Goal: Task Accomplishment & Management: Use online tool/utility

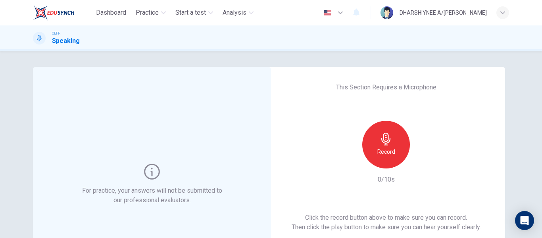
click at [388, 145] on icon "button" at bounding box center [386, 139] width 13 height 13
click at [422, 162] on icon "button" at bounding box center [424, 162] width 4 height 5
click at [422, 164] on icon "button" at bounding box center [423, 162] width 6 height 6
click at [422, 164] on icon "button" at bounding box center [423, 162] width 8 height 8
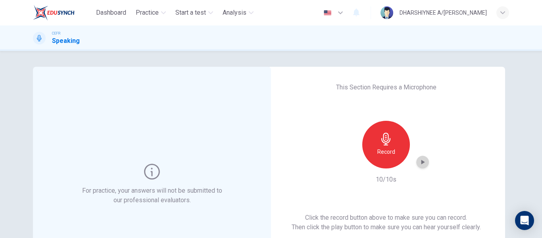
click at [422, 164] on icon "button" at bounding box center [423, 162] width 8 height 8
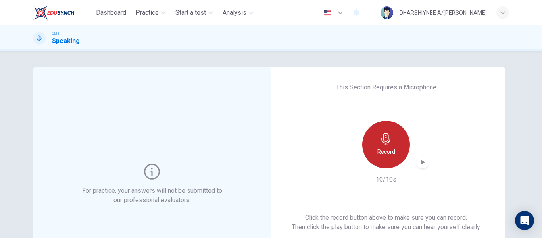
click at [384, 144] on icon "button" at bounding box center [386, 139] width 9 height 13
click at [394, 141] on div "Record" at bounding box center [386, 145] width 48 height 48
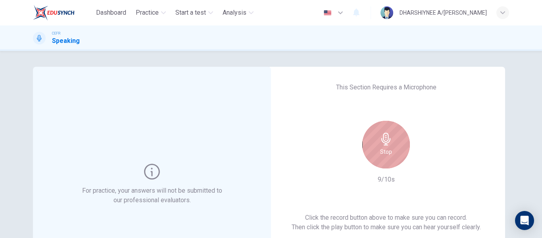
click at [382, 147] on h6 "Stop" at bounding box center [386, 152] width 12 height 10
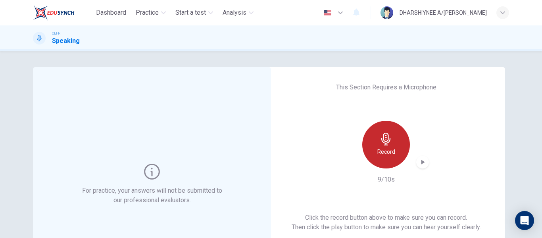
click at [386, 145] on icon "button" at bounding box center [386, 139] width 9 height 13
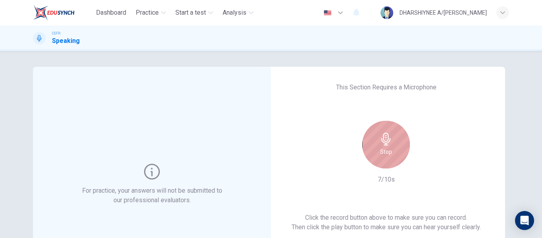
click at [386, 145] on icon "button" at bounding box center [386, 139] width 9 height 13
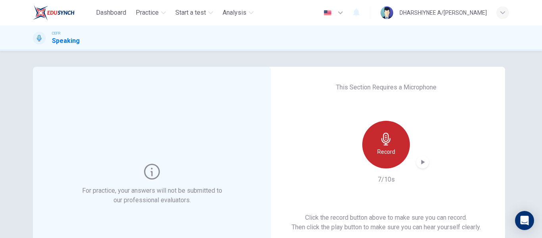
click at [385, 145] on div "Record" at bounding box center [386, 145] width 48 height 48
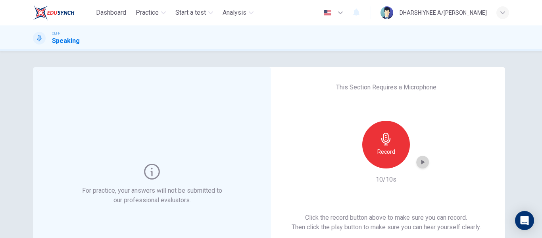
click at [424, 161] on icon "button" at bounding box center [423, 162] width 8 height 8
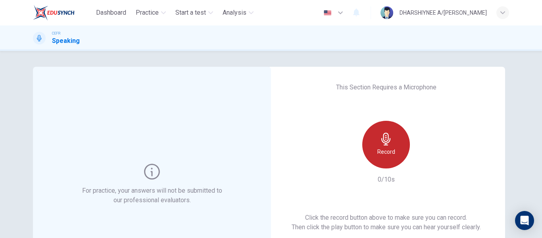
click at [388, 137] on icon "button" at bounding box center [386, 139] width 13 height 13
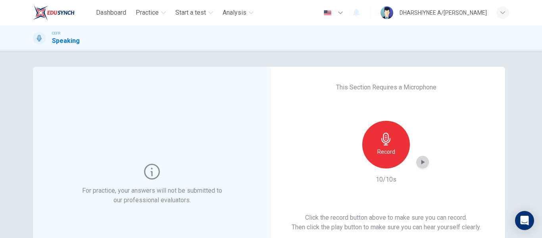
click at [416, 163] on div "button" at bounding box center [422, 162] width 13 height 13
